Goal: Check status: Check status

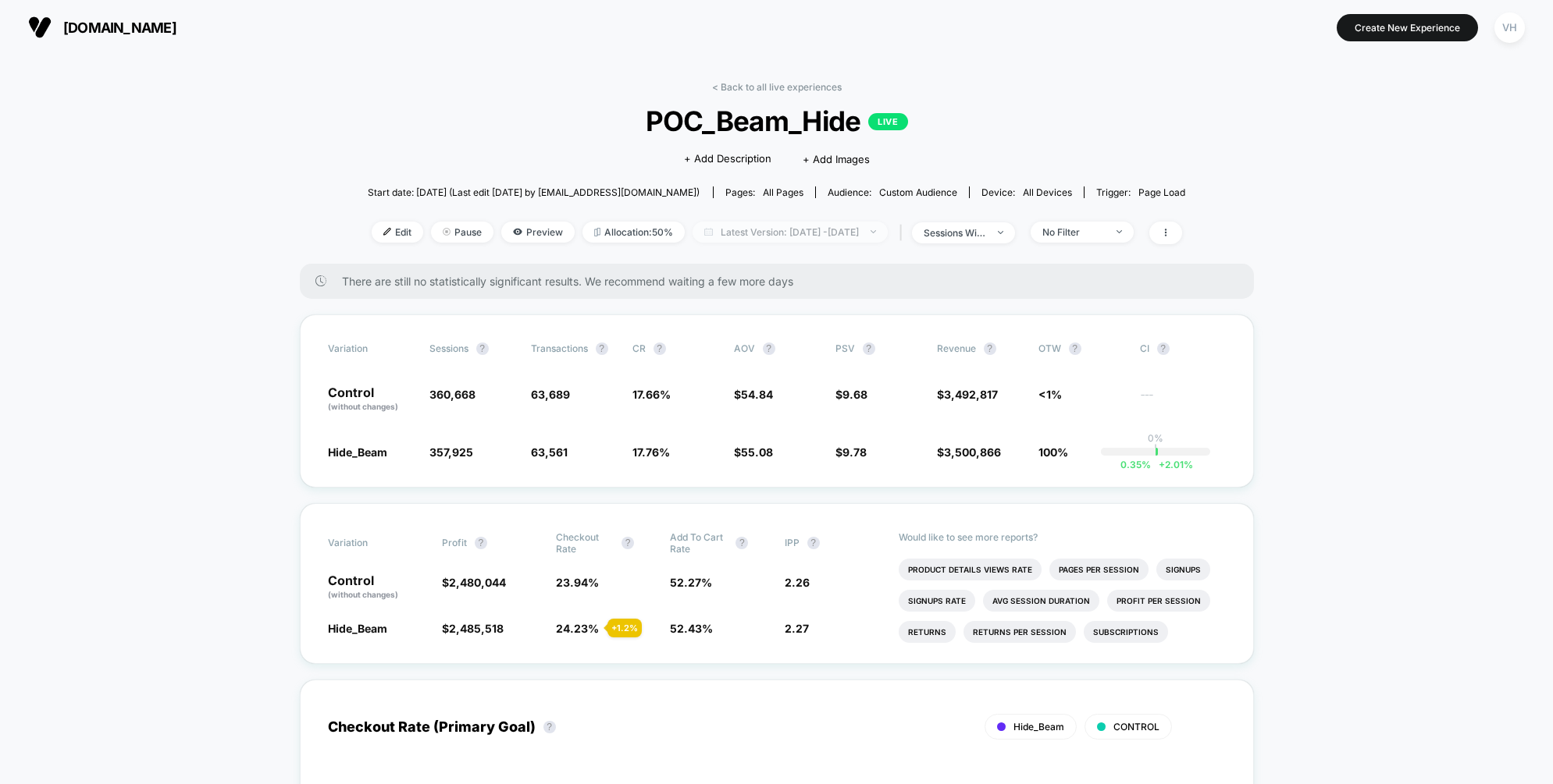
click at [824, 231] on span "Latest Version: [DATE] - [DATE]" at bounding box center [790, 232] width 195 height 21
select select "*"
select select "****"
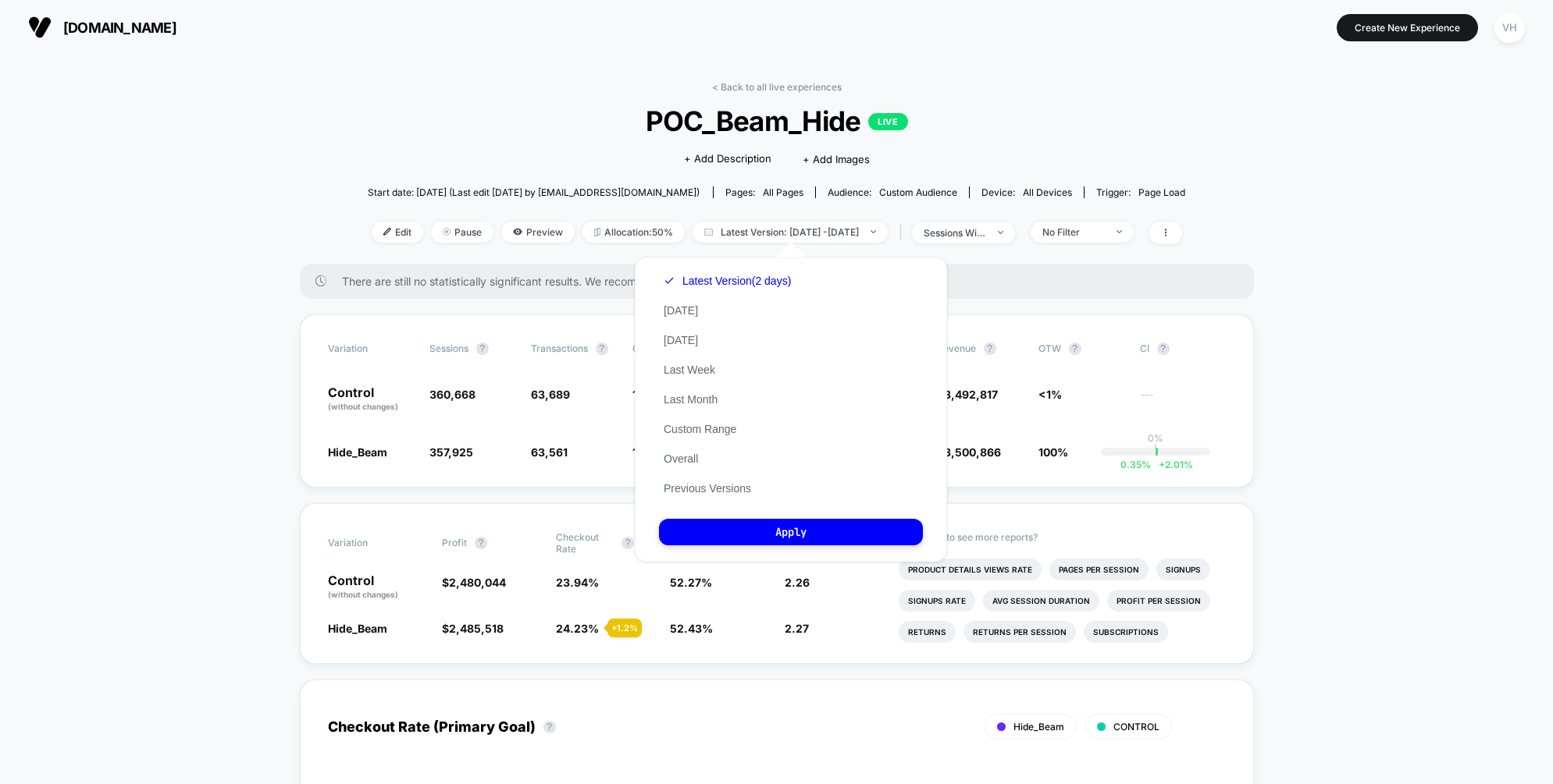
click at [694, 420] on div "Latest Version (2 days) [DATE] [DATE] Last Week Last Month Custom Range Overall…" at bounding box center [727, 384] width 136 height 237
click at [696, 433] on button "Custom Range" at bounding box center [700, 429] width 82 height 14
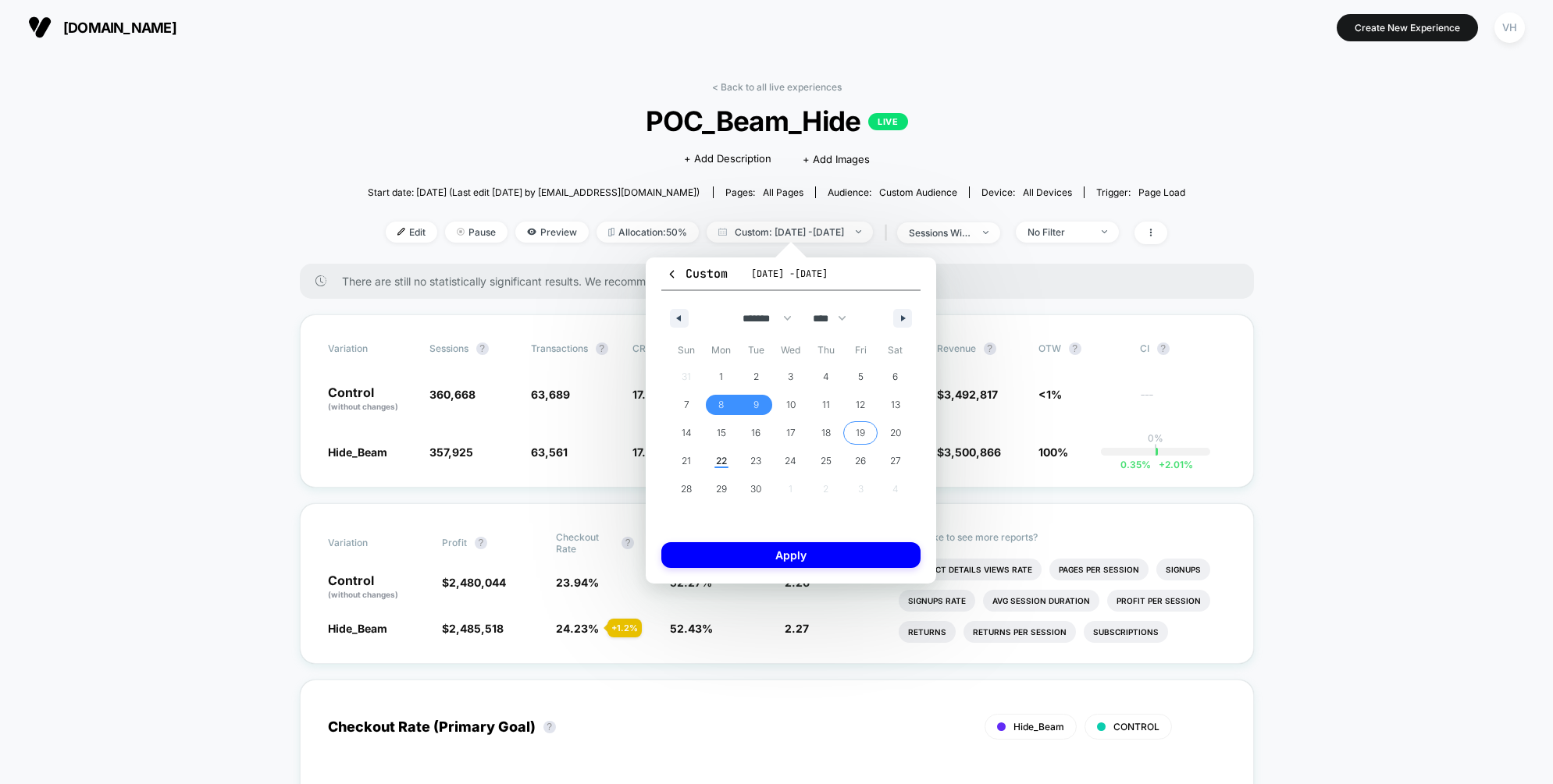
click at [865, 431] on span "19" at bounding box center [860, 433] width 35 height 21
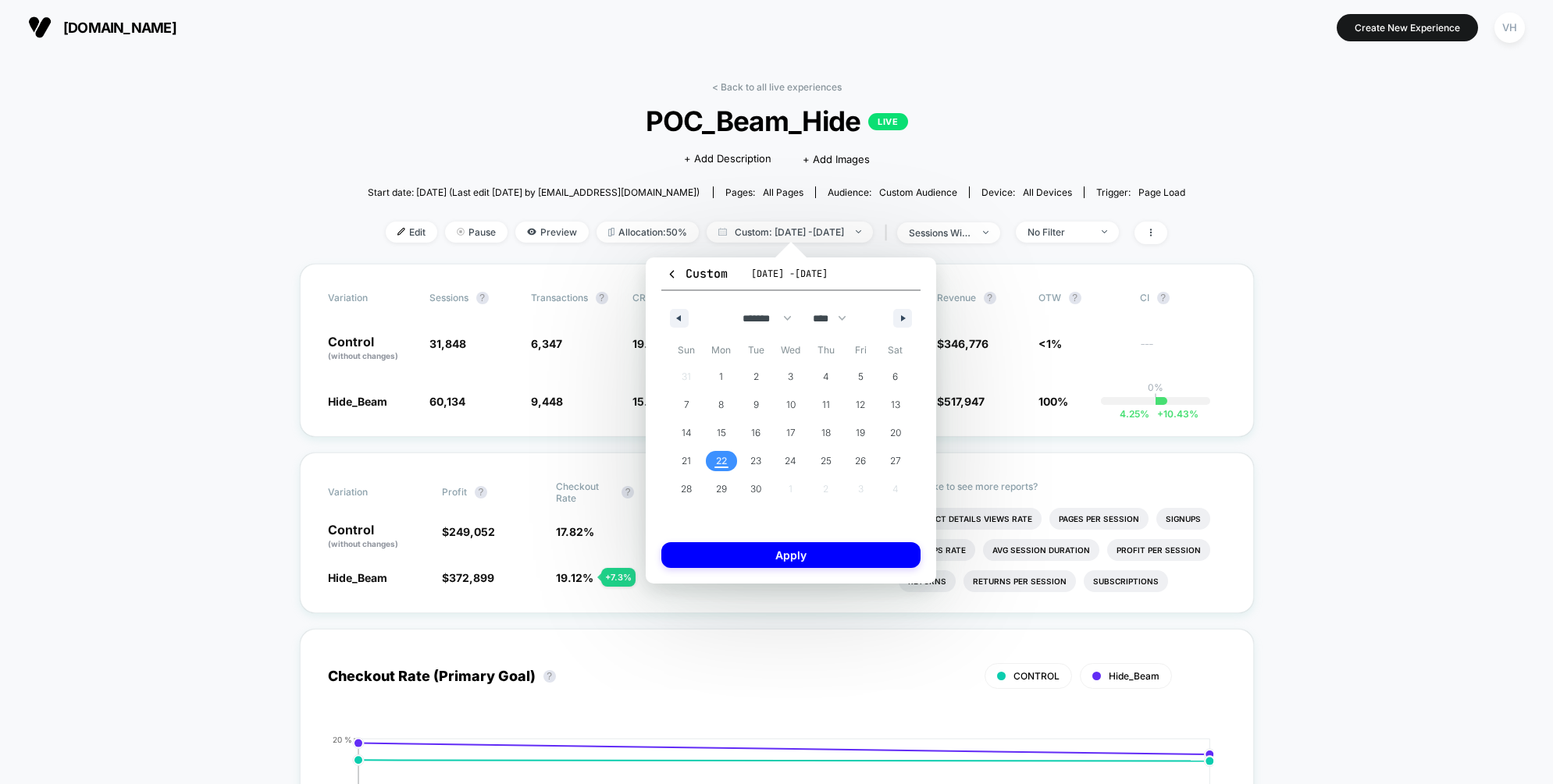
click at [718, 461] on span "22" at bounding box center [721, 461] width 11 height 28
click at [755, 553] on button "Apply" at bounding box center [791, 555] width 259 height 26
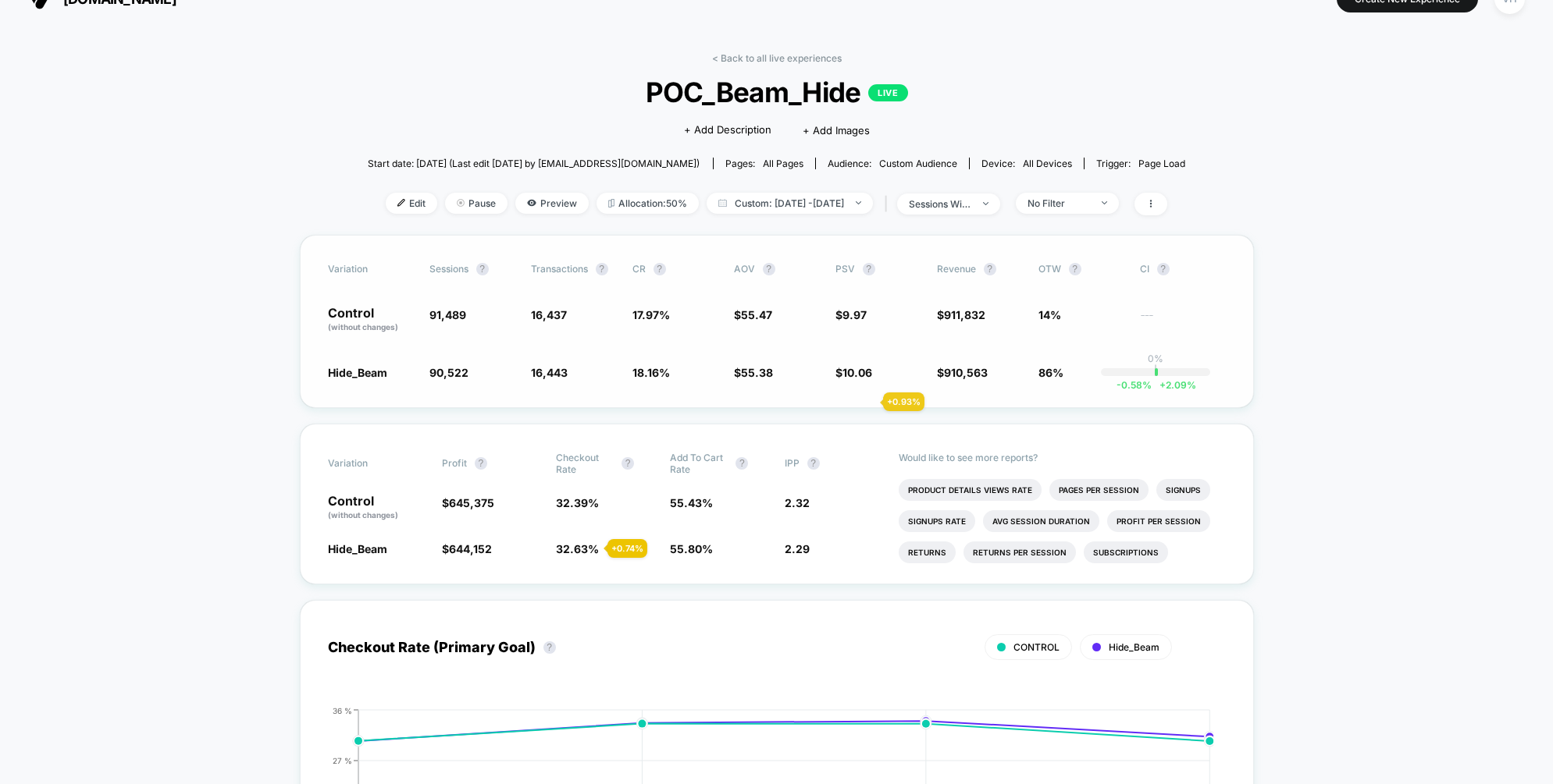
scroll to position [27, 0]
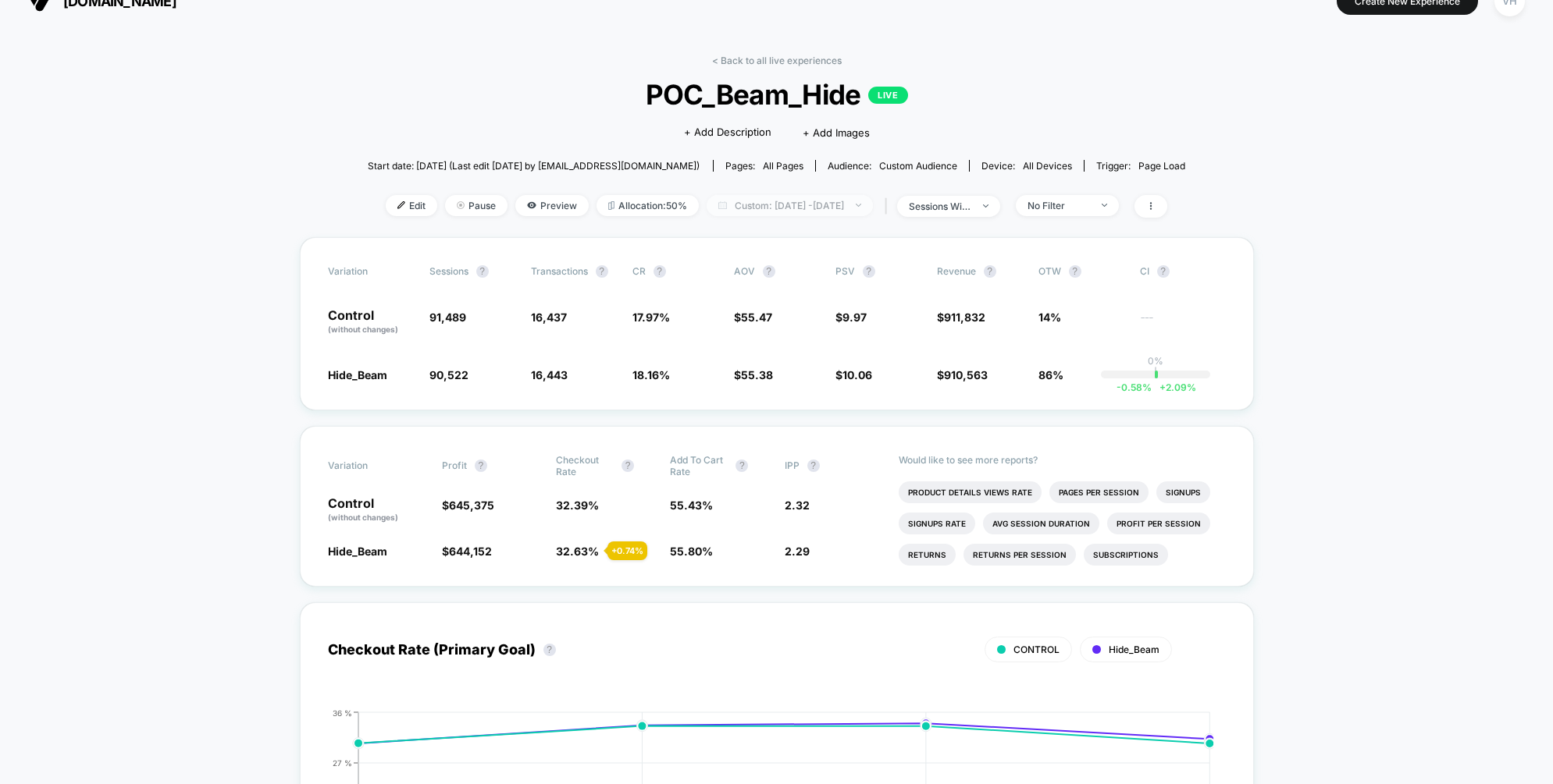
click at [839, 209] on span "Custom: [DATE] - [DATE]" at bounding box center [789, 205] width 167 height 21
select select "*"
select select "****"
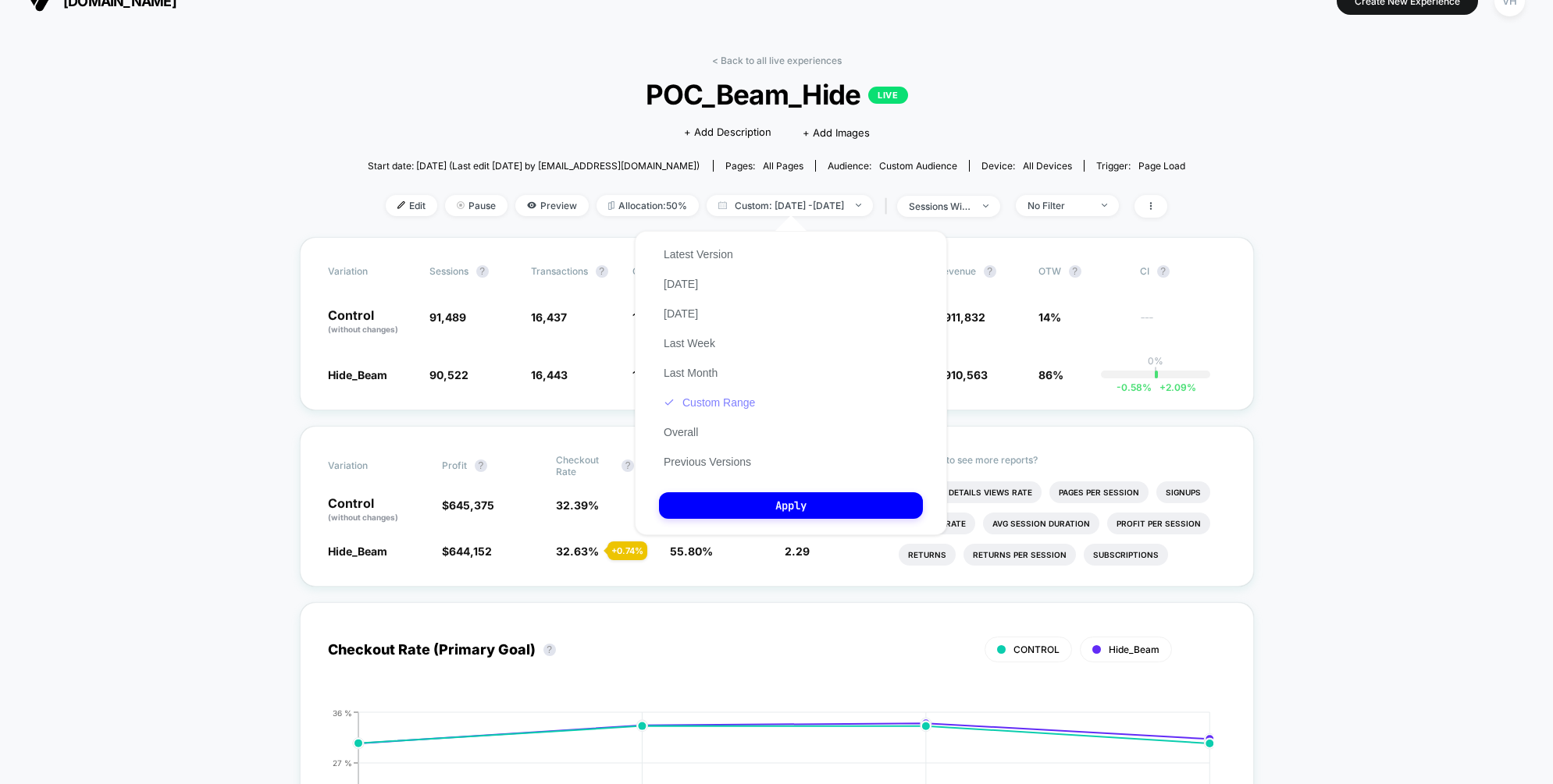
click at [720, 408] on button "Custom Range" at bounding box center [709, 402] width 101 height 14
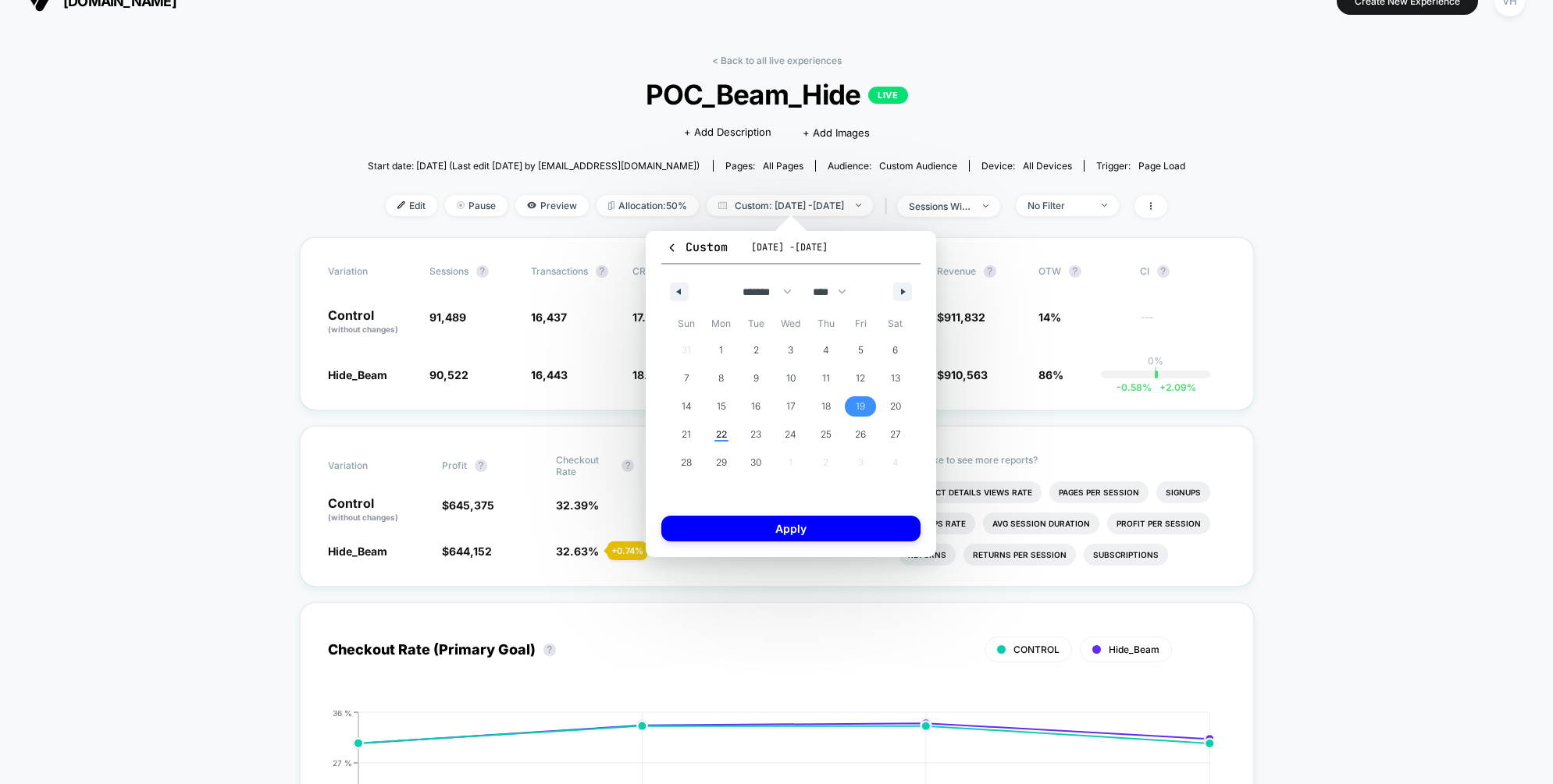
click at [862, 397] on span "19" at bounding box center [860, 407] width 10 height 28
click at [688, 433] on span "21" at bounding box center [686, 434] width 10 height 28
click at [753, 511] on div "Custom [DATE] - [DATE] ******* ******** ***** ***** *** **** **** ****** ******…" at bounding box center [791, 395] width 290 height 326
click at [753, 522] on button "Apply" at bounding box center [791, 528] width 259 height 26
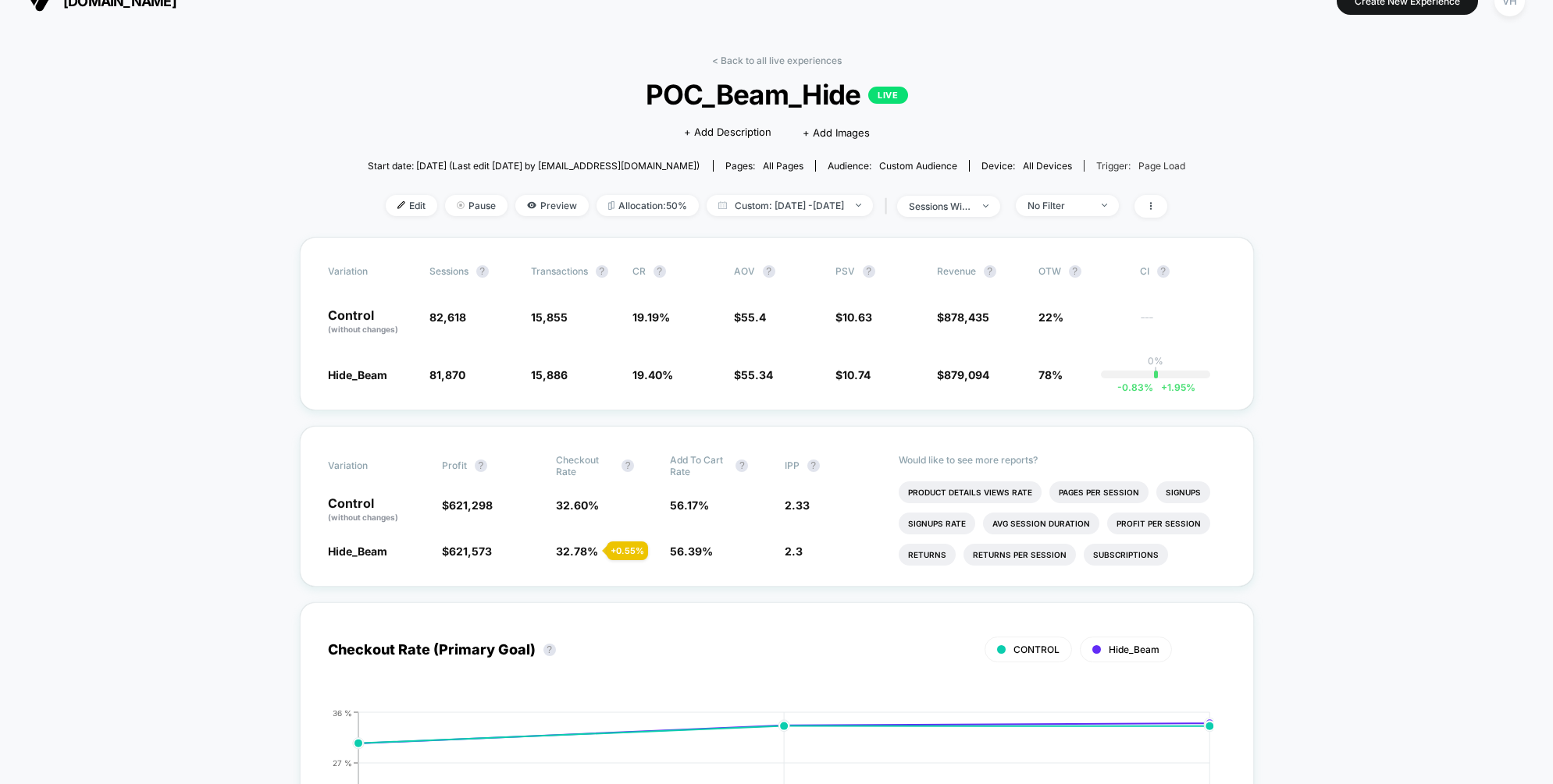
scroll to position [33, 0]
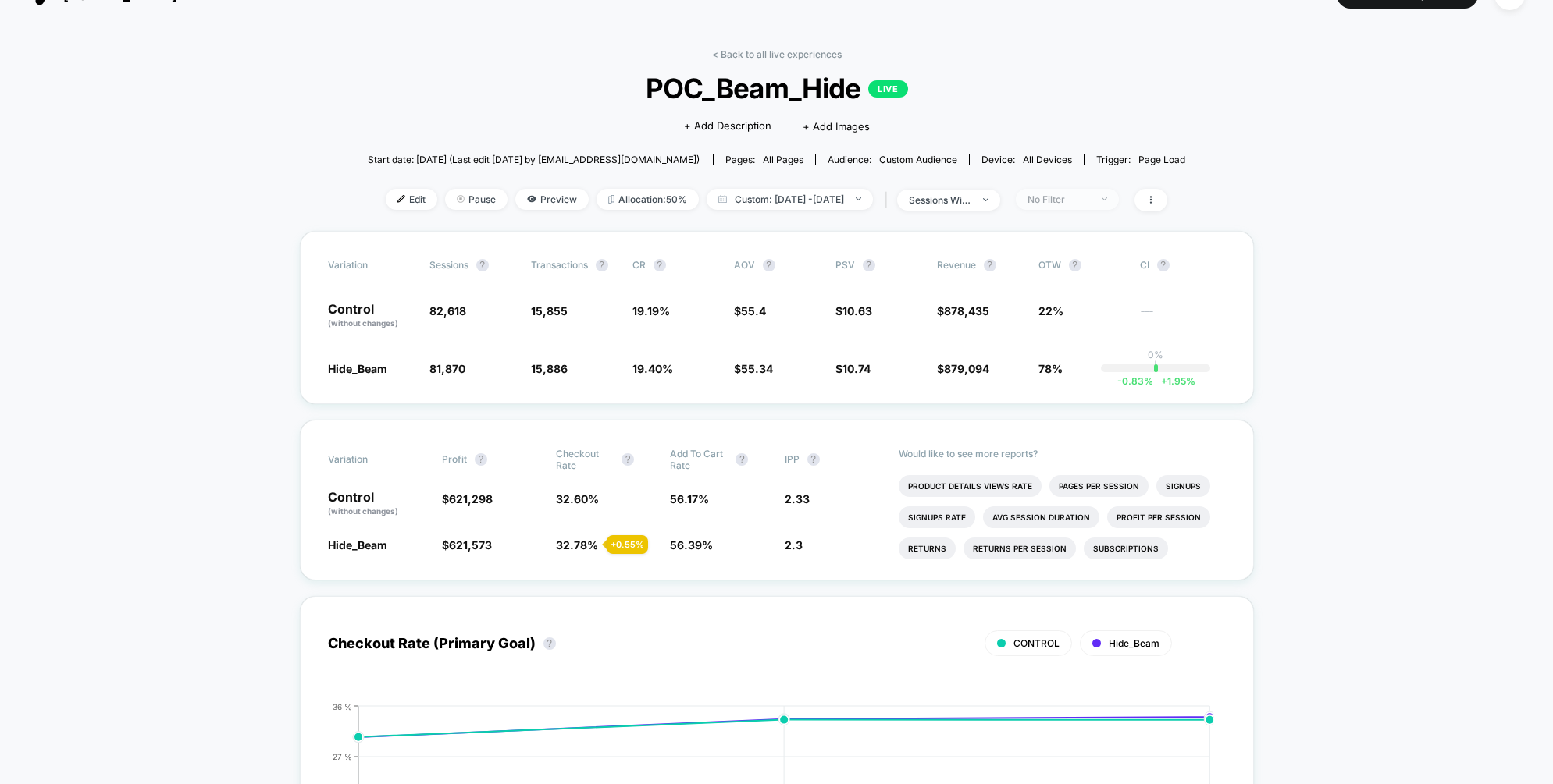
click at [1090, 199] on div "No Filter" at bounding box center [1059, 199] width 62 height 12
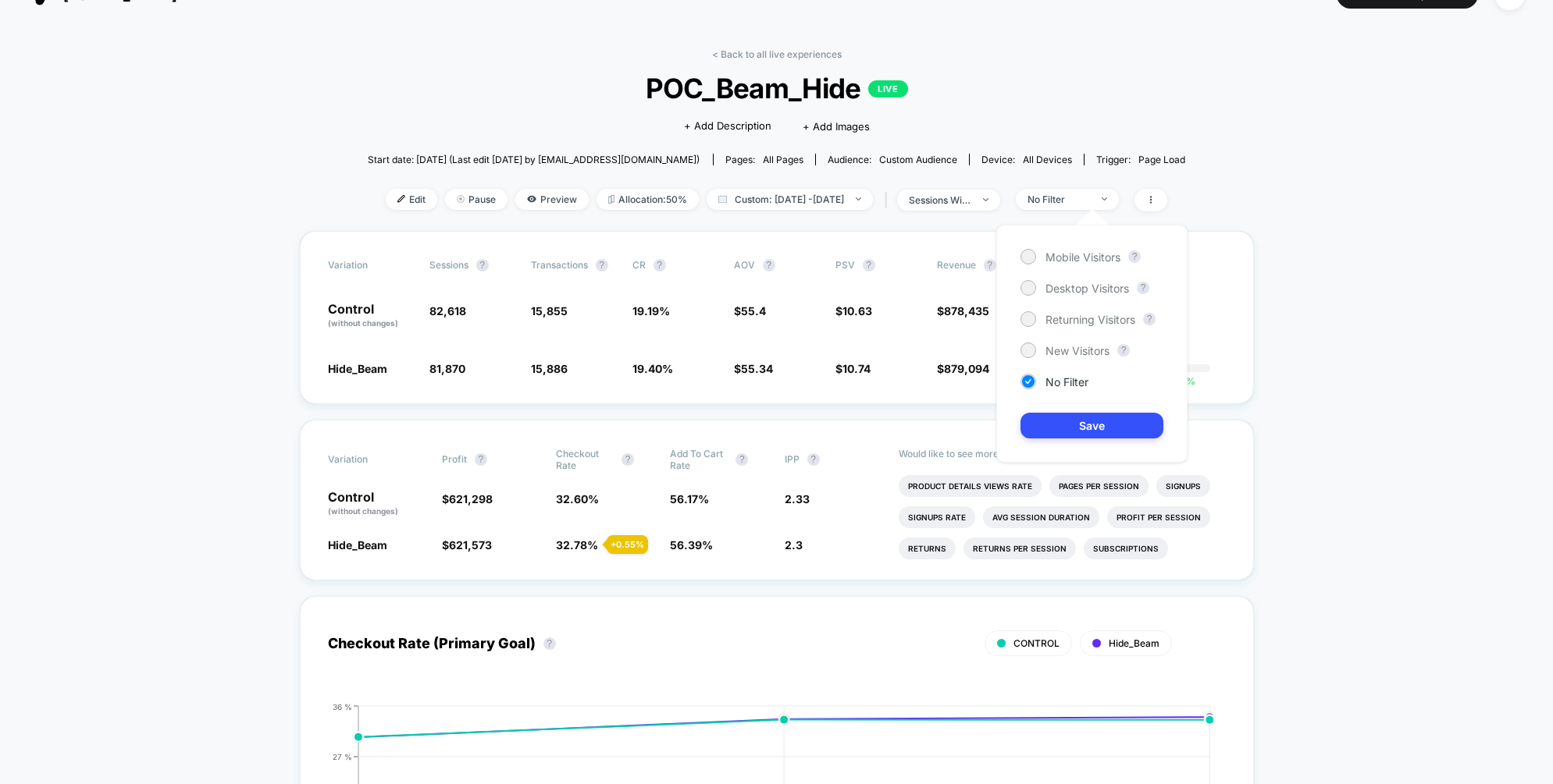
click at [1063, 273] on div "Mobile Visitors ? Desktop Visitors ? Returning Visitors ? New Visitors ? No Fil…" at bounding box center [1091, 344] width 191 height 238
click at [1059, 286] on span "Desktop Visitors" at bounding box center [1087, 288] width 84 height 13
click at [1052, 414] on button "Save" at bounding box center [1091, 426] width 143 height 26
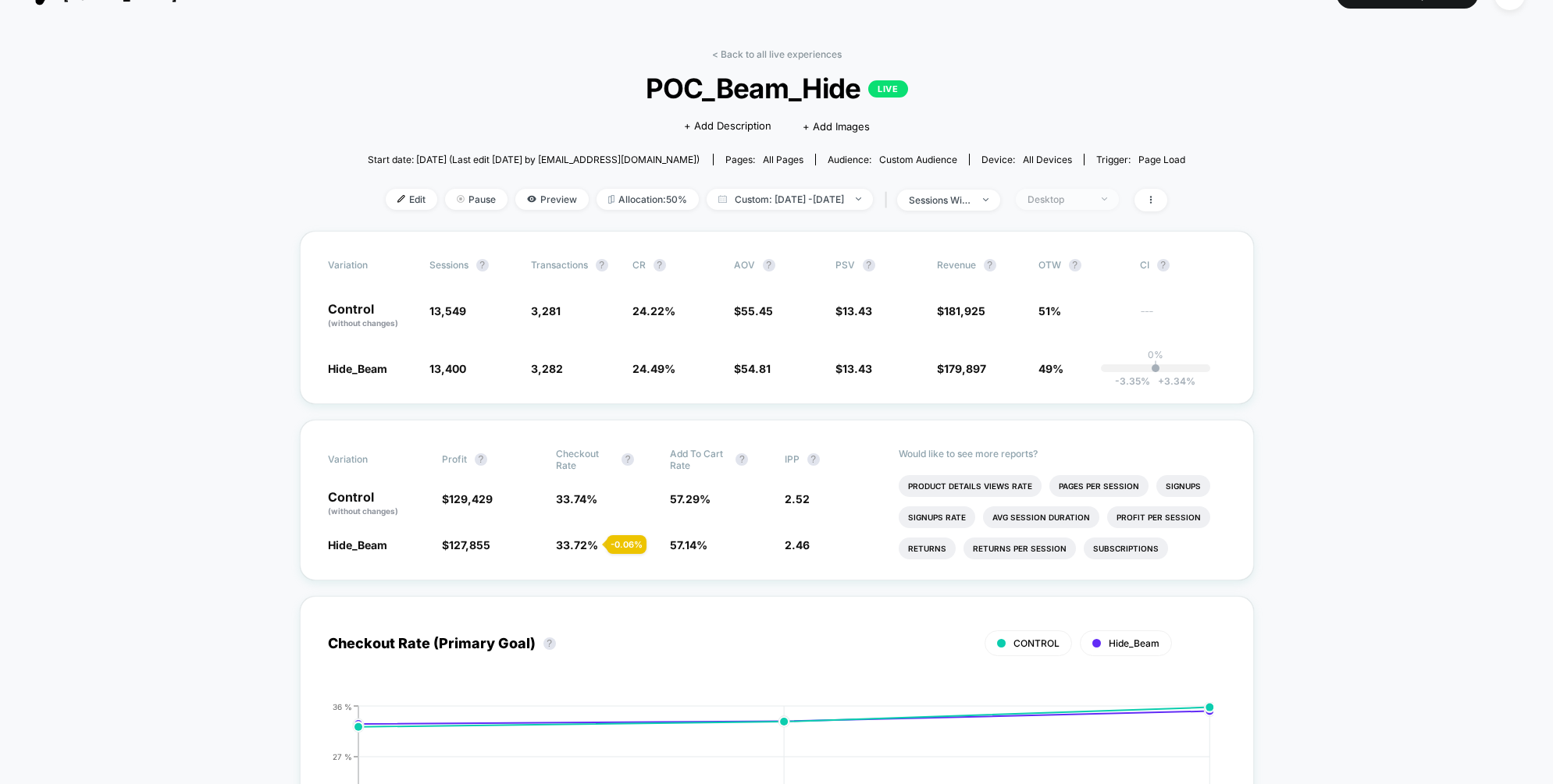
click at [1088, 197] on div "Desktop" at bounding box center [1059, 199] width 62 height 12
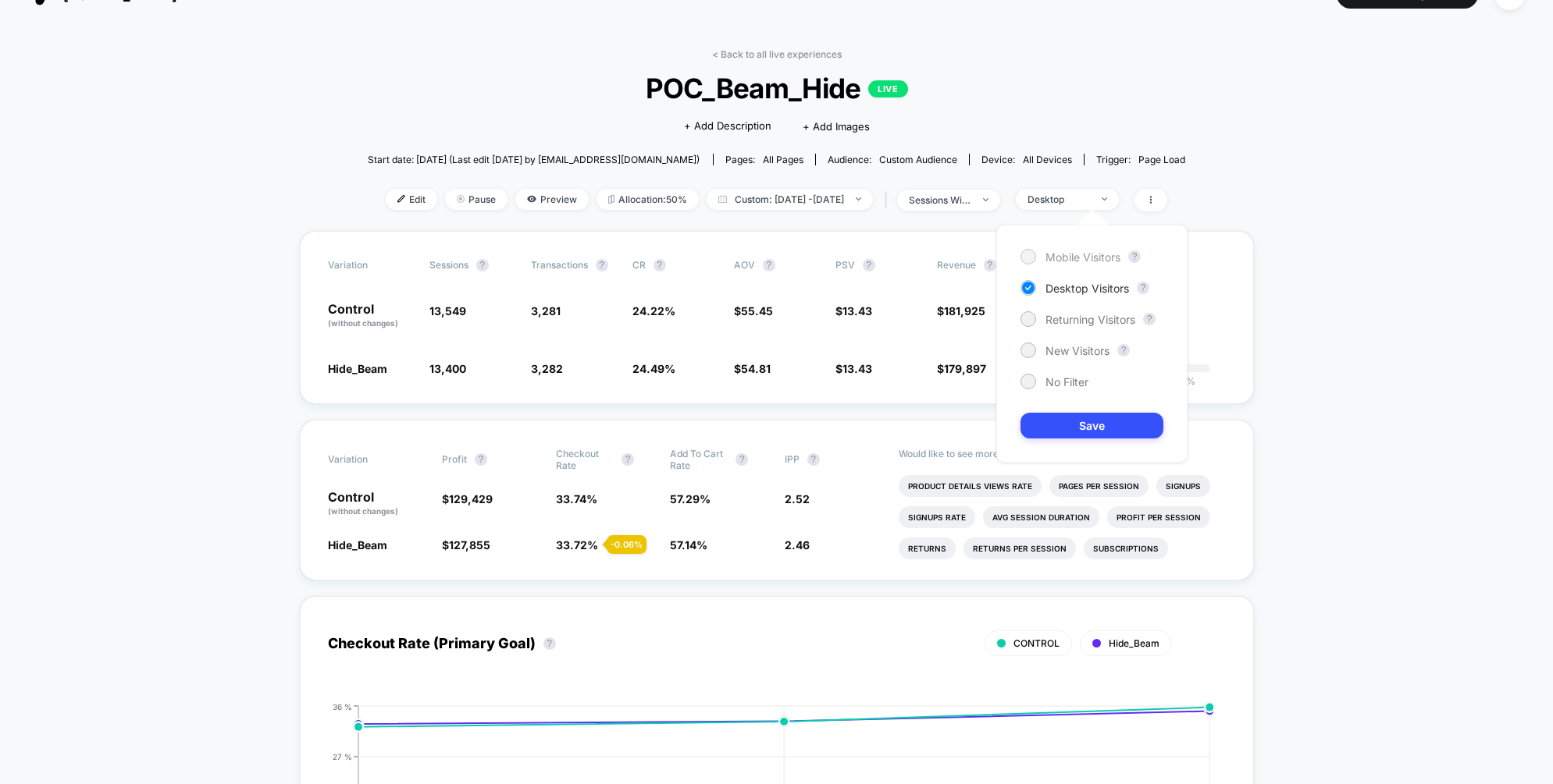
click at [1086, 255] on span "Mobile Visitors" at bounding box center [1082, 256] width 75 height 13
click at [1086, 441] on div "Mobile Visitors ? Desktop Visitors ? Returning Visitors ? New Visitors ? No Fil…" at bounding box center [1091, 344] width 191 height 238
click at [1084, 424] on button "Save" at bounding box center [1091, 426] width 143 height 26
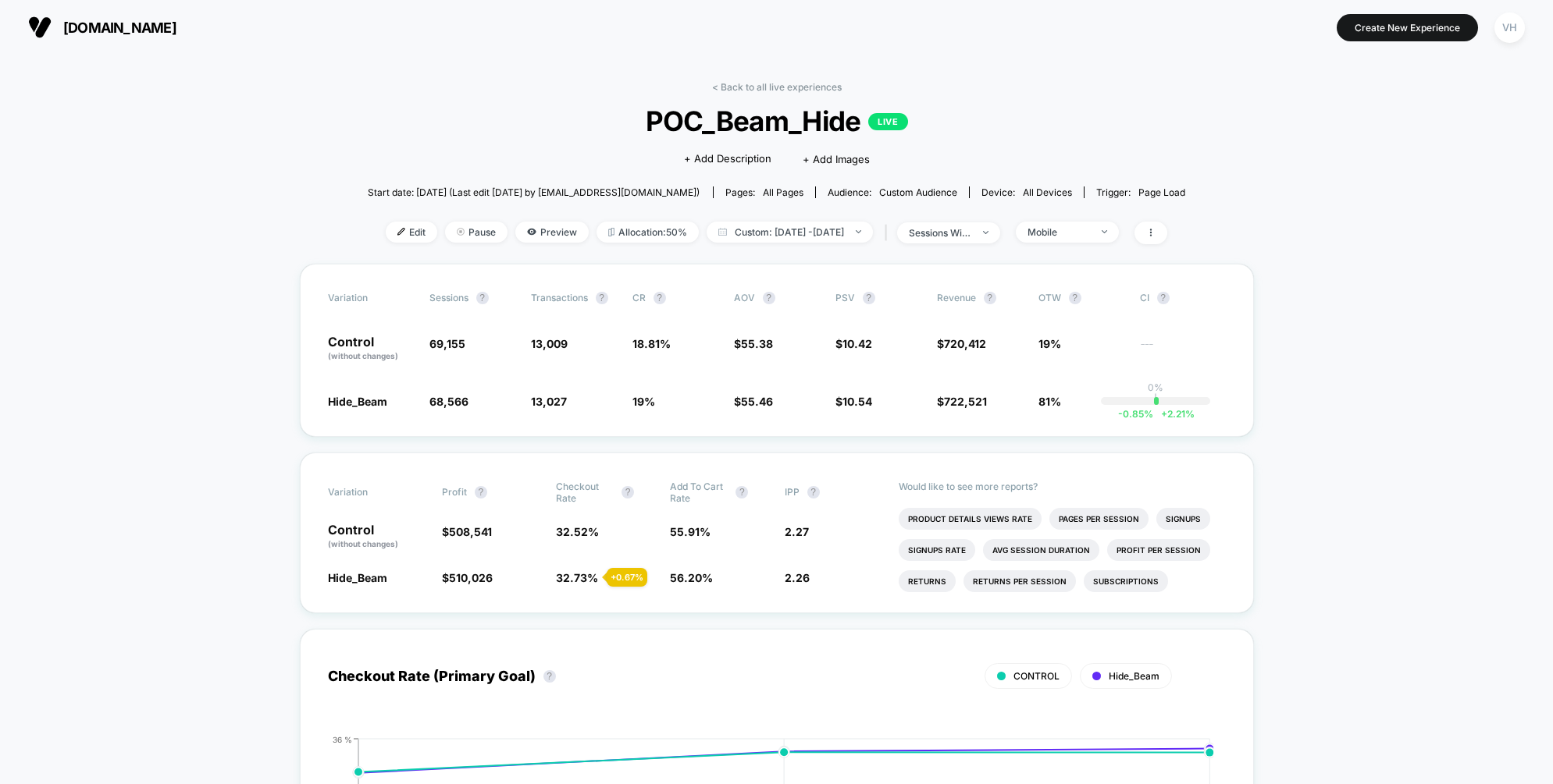
drag, startPoint x: 844, startPoint y: 239, endPoint x: 1015, endPoint y: 138, distance: 198.6
click at [1015, 138] on div "< Back to all live experiences POC_Beam_Hide LIVE Click to edit experience deta…" at bounding box center [776, 173] width 818 height 183
click at [782, 236] on span "Custom: [DATE] - [DATE]" at bounding box center [789, 232] width 167 height 21
select select "*"
select select "****"
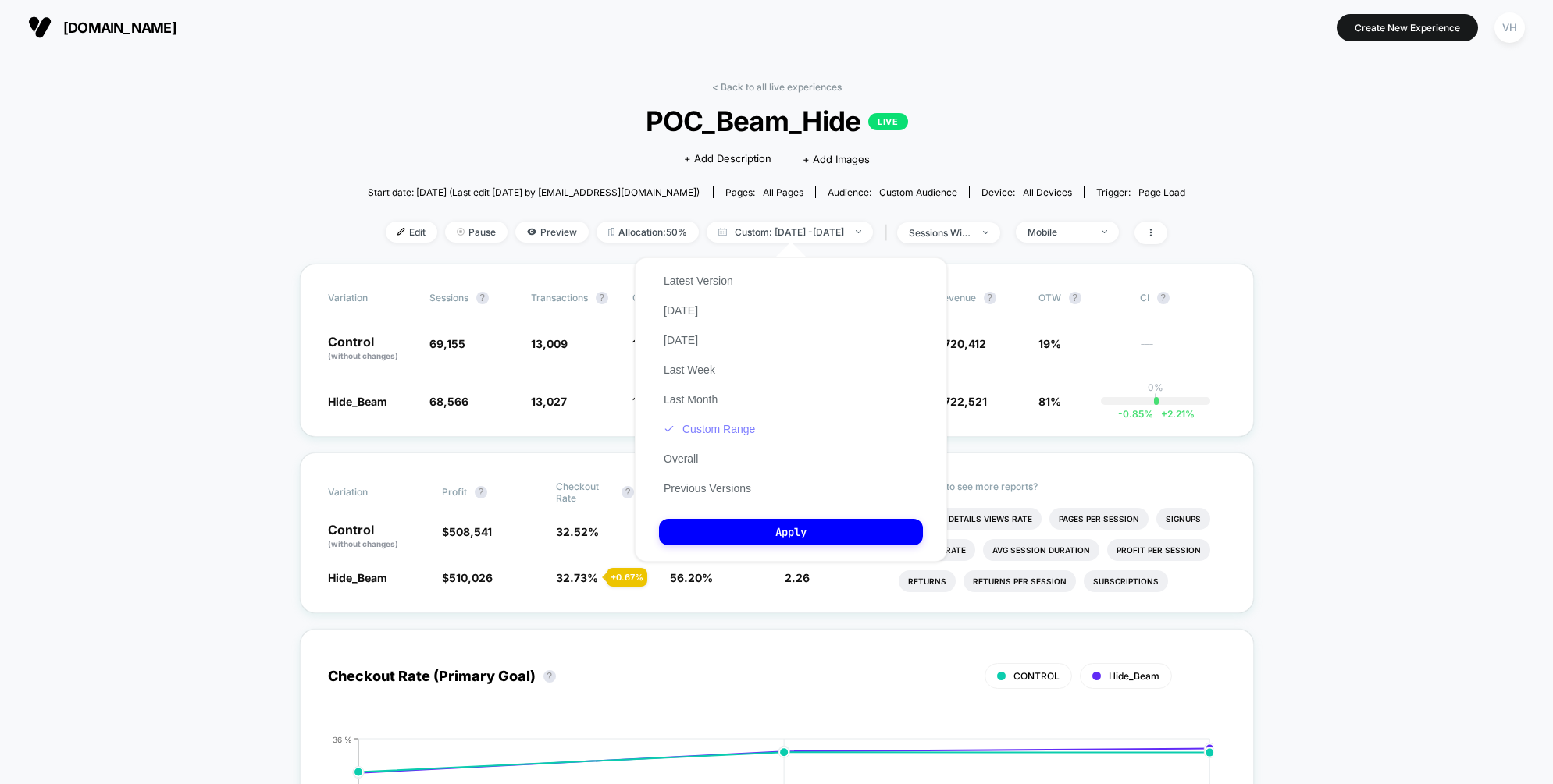
click at [719, 431] on button "Custom Range" at bounding box center [709, 429] width 101 height 14
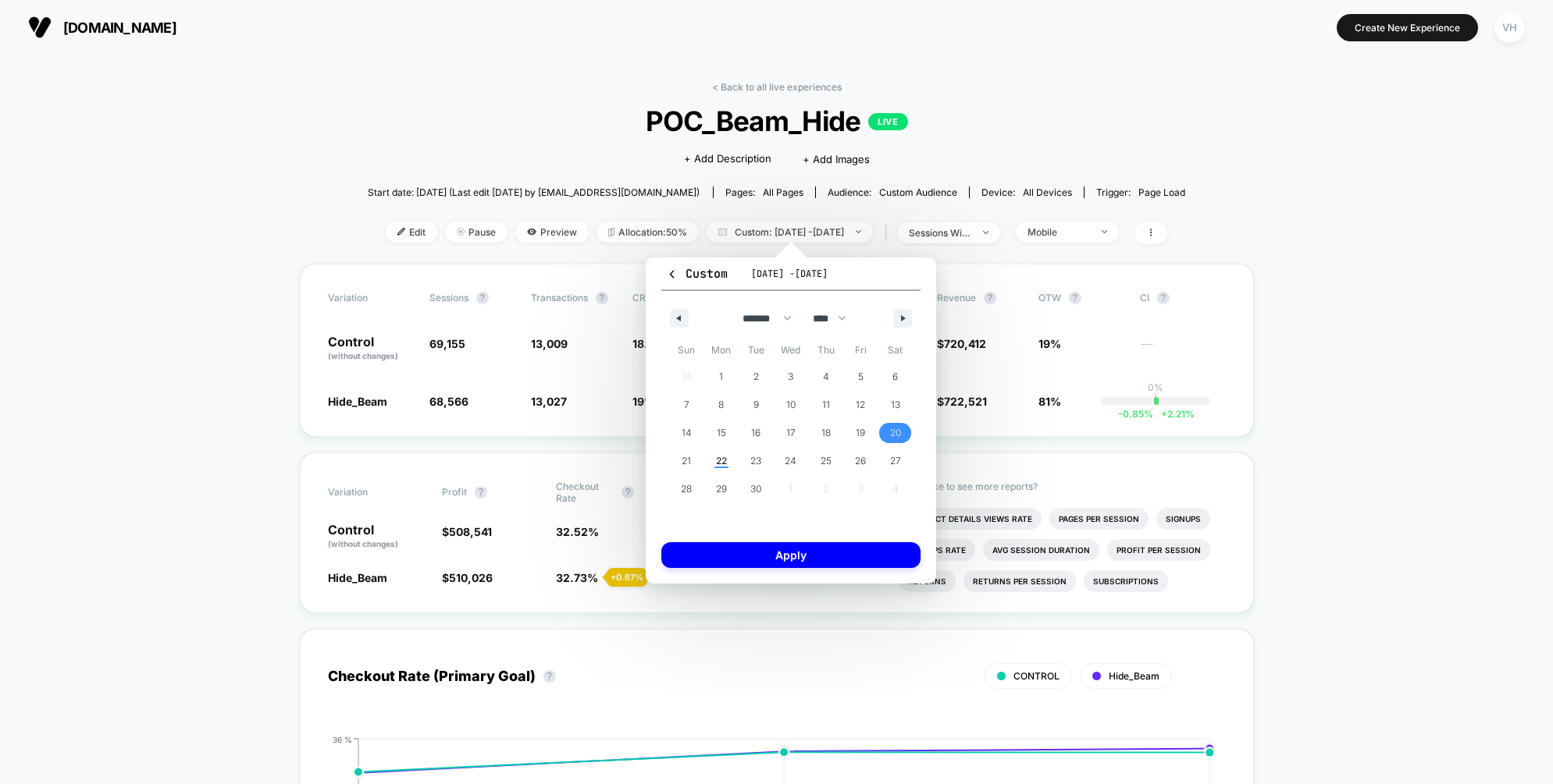
click at [898, 429] on span "20" at bounding box center [895, 433] width 11 height 28
click at [688, 458] on span "21" at bounding box center [686, 461] width 10 height 28
click at [743, 547] on button "Apply" at bounding box center [791, 555] width 259 height 26
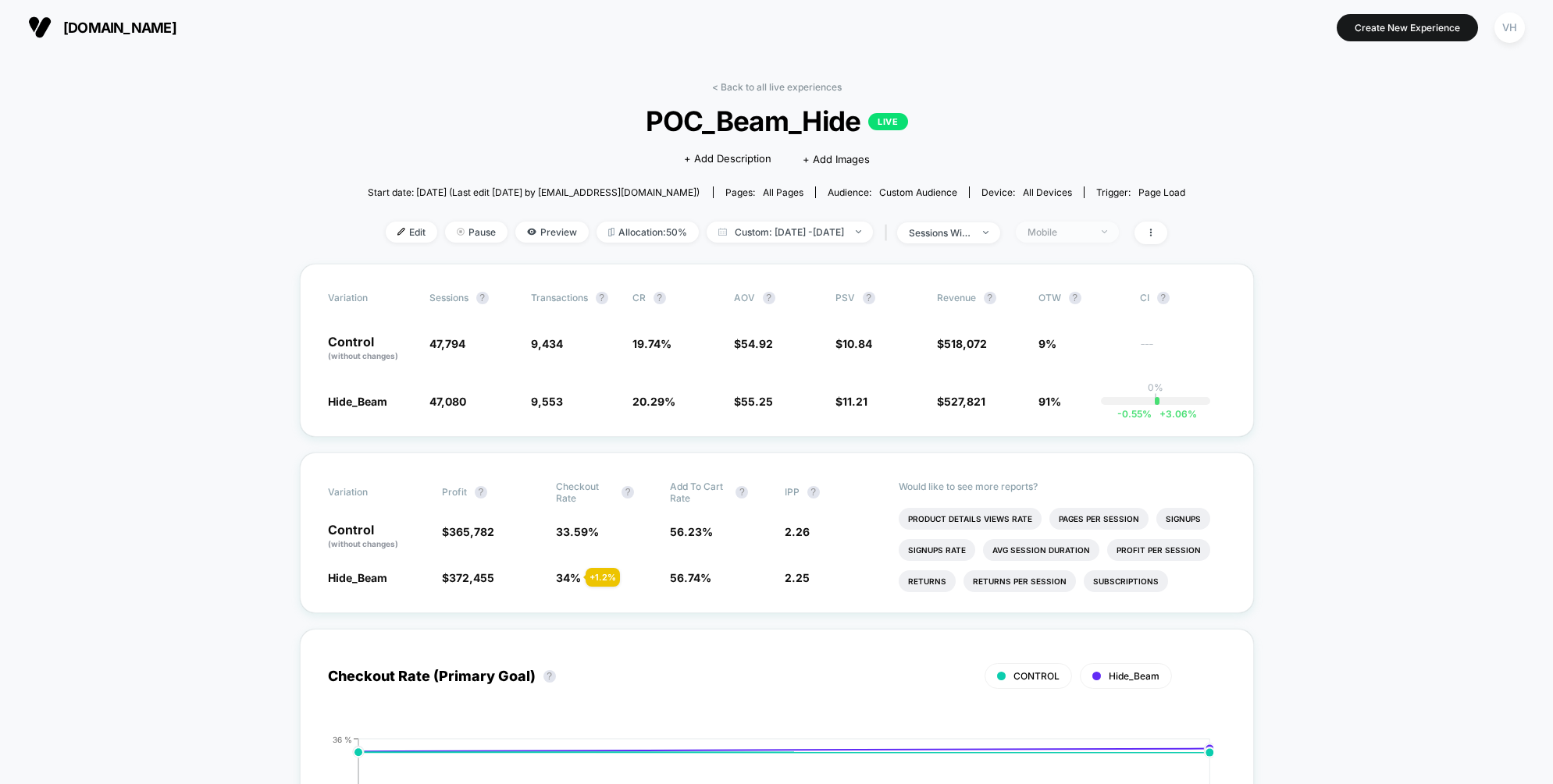
click at [1090, 226] on div "Mobile" at bounding box center [1059, 232] width 62 height 12
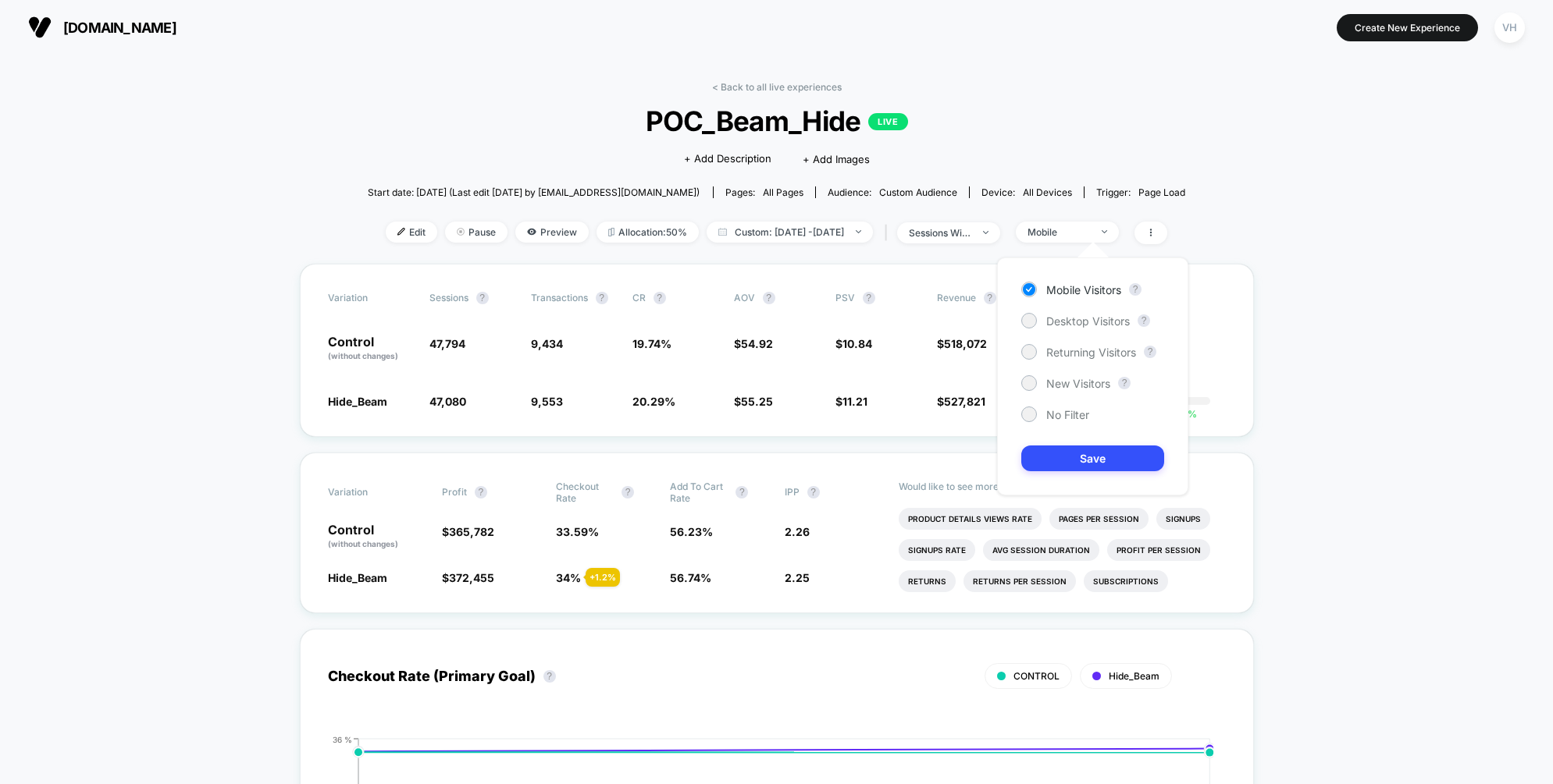
click at [1100, 311] on div "Mobile Visitors ? Desktop Visitors ? Returning Visitors ? New Visitors ? No Fil…" at bounding box center [1092, 376] width 191 height 238
drag, startPoint x: 1092, startPoint y: 319, endPoint x: 1092, endPoint y: 336, distance: 17.0
click at [1092, 319] on span "Desktop Visitors" at bounding box center [1087, 320] width 84 height 13
click at [1094, 457] on button "Save" at bounding box center [1092, 458] width 143 height 26
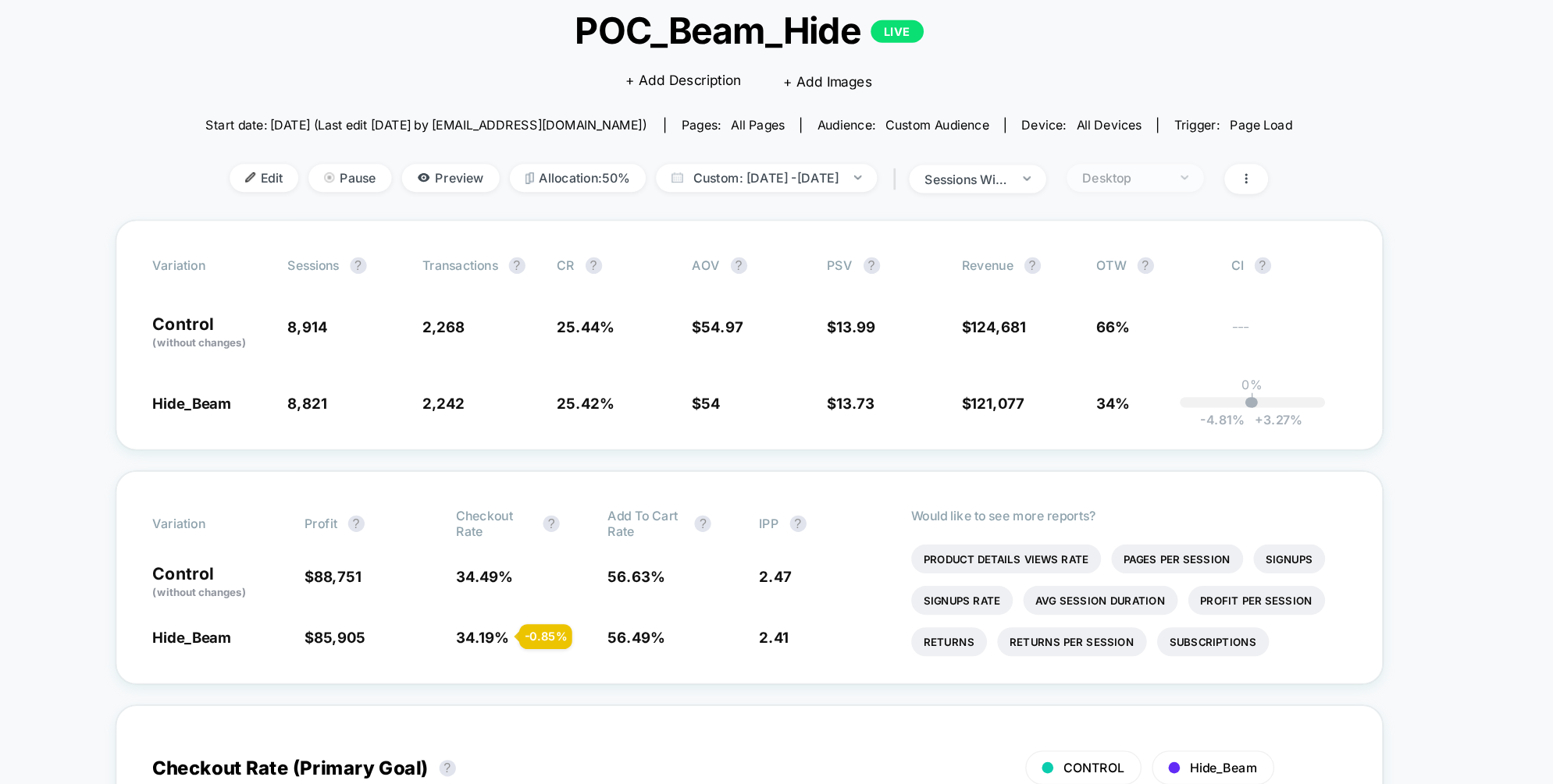
click at [1090, 240] on span "Desktop" at bounding box center [1067, 232] width 103 height 21
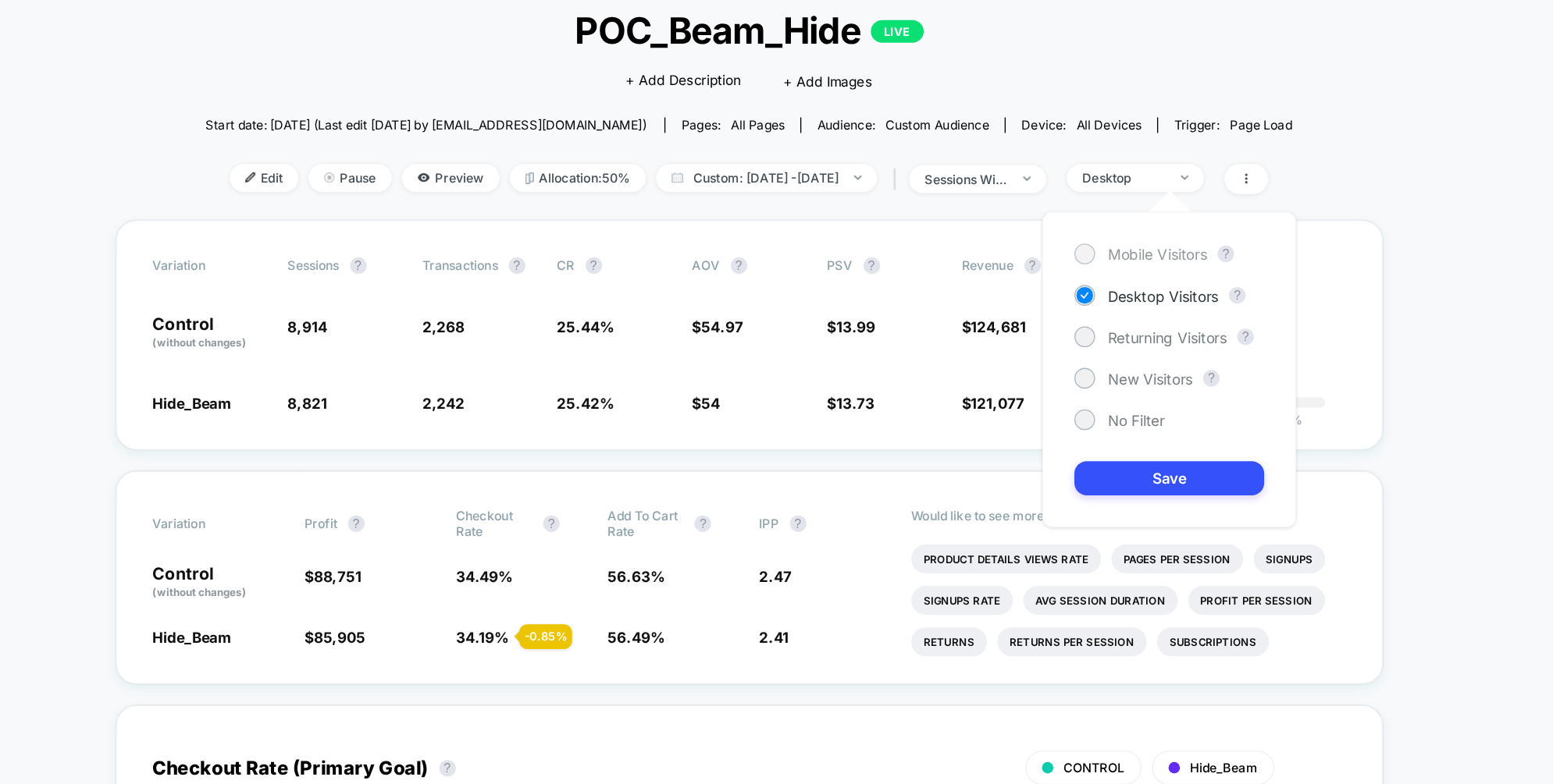
click at [1044, 291] on div "Mobile Visitors" at bounding box center [1071, 289] width 100 height 16
click at [1109, 457] on button "Save" at bounding box center [1092, 458] width 143 height 26
